Goal: Task Accomplishment & Management: Manage account settings

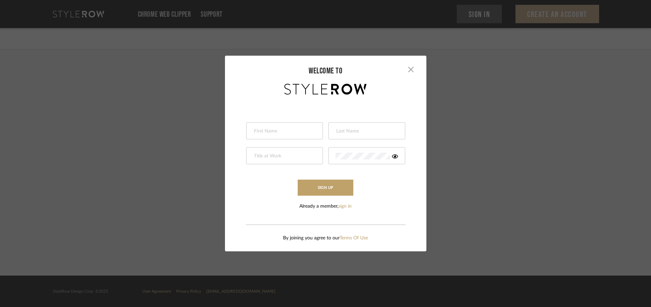
click at [267, 130] on input "text" at bounding box center [283, 131] width 61 height 7
type input "[PERSON_NAME]"
click at [262, 153] on input "text" at bounding box center [283, 156] width 61 height 7
type input "Co-Owner ~ Designer"
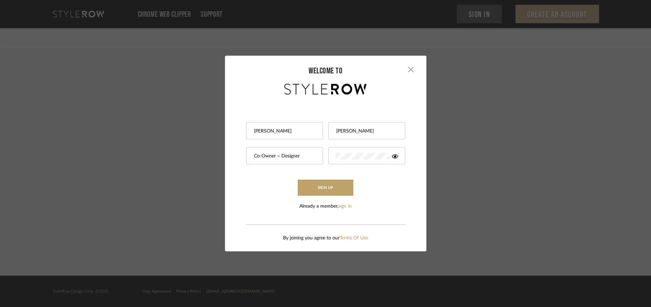
drag, startPoint x: 220, startPoint y: 145, endPoint x: 223, endPoint y: 151, distance: 6.3
click at [222, 149] on div "× welcome to [PERSON_NAME] Co-Owner ~ Designer This field is required Sign Up A…" at bounding box center [325, 153] width 651 height 307
click at [394, 154] on icon at bounding box center [395, 156] width 6 height 5
click at [329, 184] on button "Sign Up" at bounding box center [326, 188] width 56 height 16
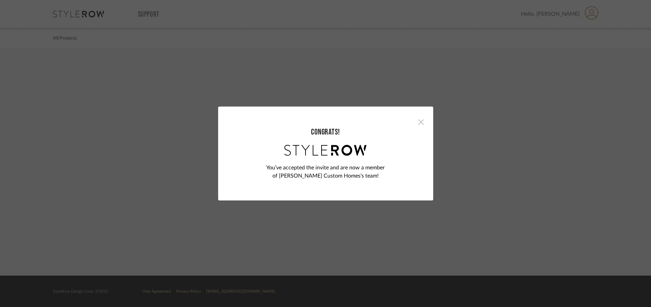
click at [419, 119] on span "button" at bounding box center [421, 122] width 14 height 14
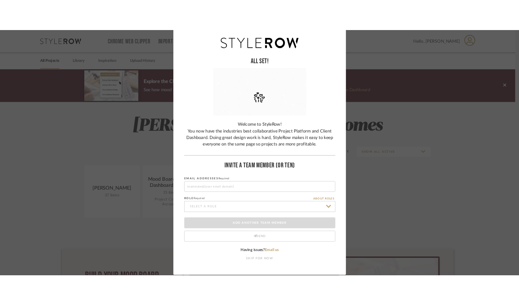
scroll to position [40, 0]
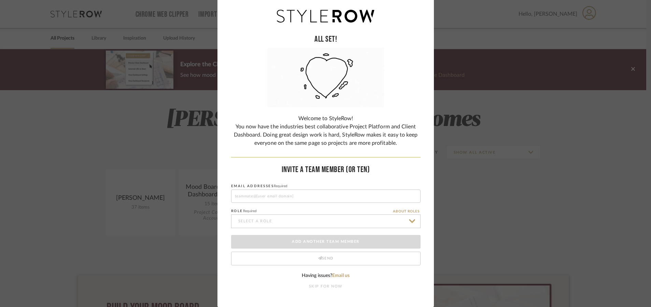
click at [330, 284] on button "SKIP FOR NOW" at bounding box center [326, 287] width 34 height 6
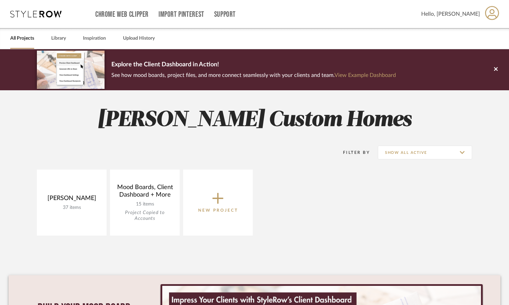
click at [493, 18] on icon at bounding box center [492, 13] width 14 height 14
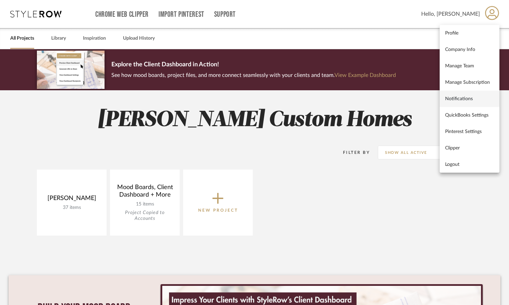
click at [455, 98] on span "Notifications" at bounding box center [469, 99] width 49 height 6
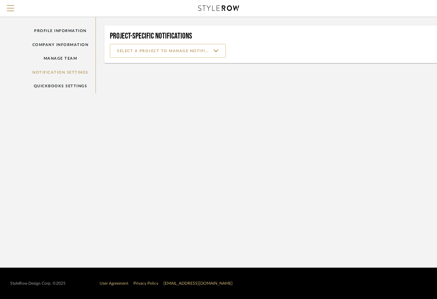
click at [226, 52] on input at bounding box center [168, 51] width 116 height 14
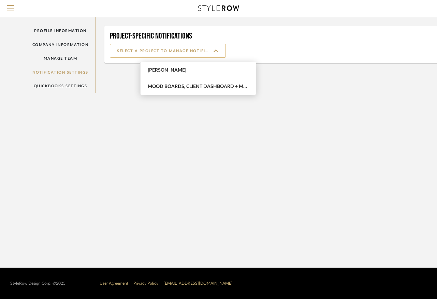
click at [226, 51] on input at bounding box center [168, 51] width 116 height 14
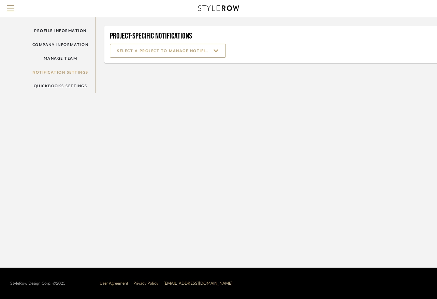
click at [87, 84] on div "Profile Information Company Information Manage Team Notification Settings Quick…" at bounding box center [60, 55] width 71 height 76
click at [226, 53] on input at bounding box center [168, 51] width 116 height 14
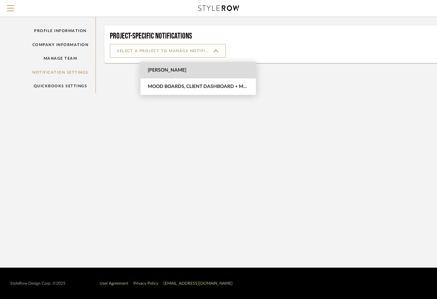
click at [196, 71] on span "Andrade" at bounding box center [199, 71] width 103 height 6
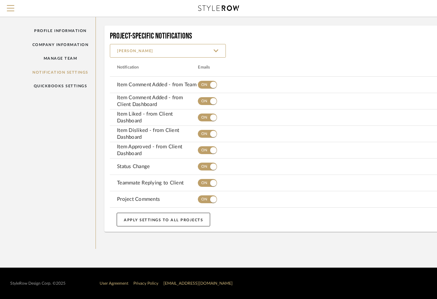
click at [210, 221] on button "APPLY SETTINGS TO ALL PROJECTS" at bounding box center [164, 220] width 94 height 14
click at [226, 52] on input "Andrade" at bounding box center [168, 51] width 116 height 14
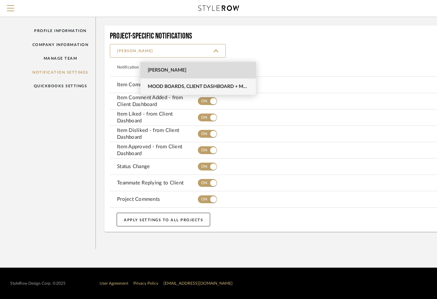
click at [219, 87] on span "Mood Boards, Client Dashboard + More" at bounding box center [199, 87] width 103 height 6
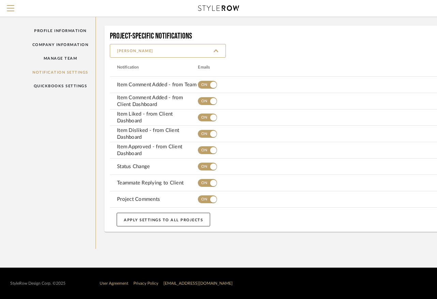
type input "Mood Boards, Client Dashboard + More"
click at [210, 220] on button "APPLY SETTINGS TO ALL PROJECTS" at bounding box center [164, 220] width 94 height 14
click at [59, 33] on link "Profile Information" at bounding box center [60, 31] width 71 height 14
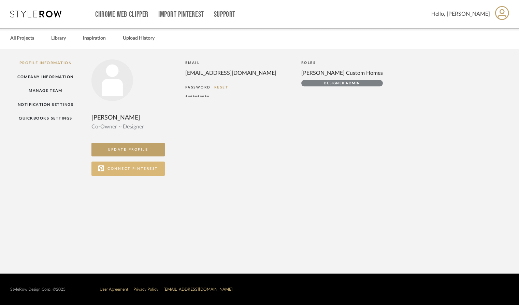
click at [165, 176] on button "CONNECT PINTEREST" at bounding box center [127, 168] width 73 height 14
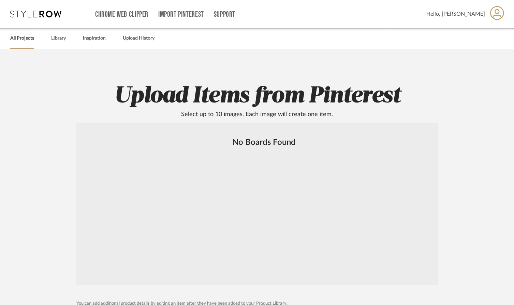
click at [31, 37] on link "All Projects" at bounding box center [22, 38] width 24 height 9
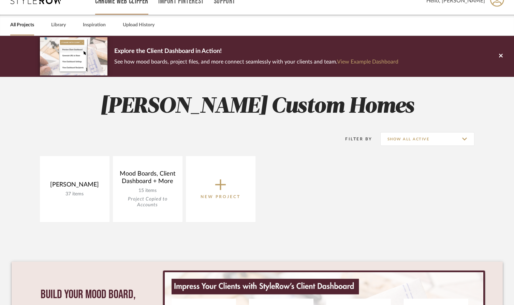
scroll to position [13, 0]
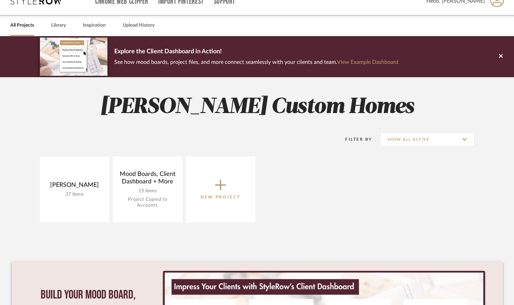
click at [497, 5] on icon at bounding box center [498, 0] width 14 height 14
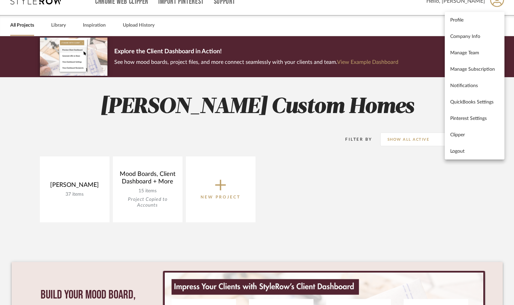
click at [497, 5] on div at bounding box center [257, 152] width 514 height 305
